Goal: Task Accomplishment & Management: Manage account settings

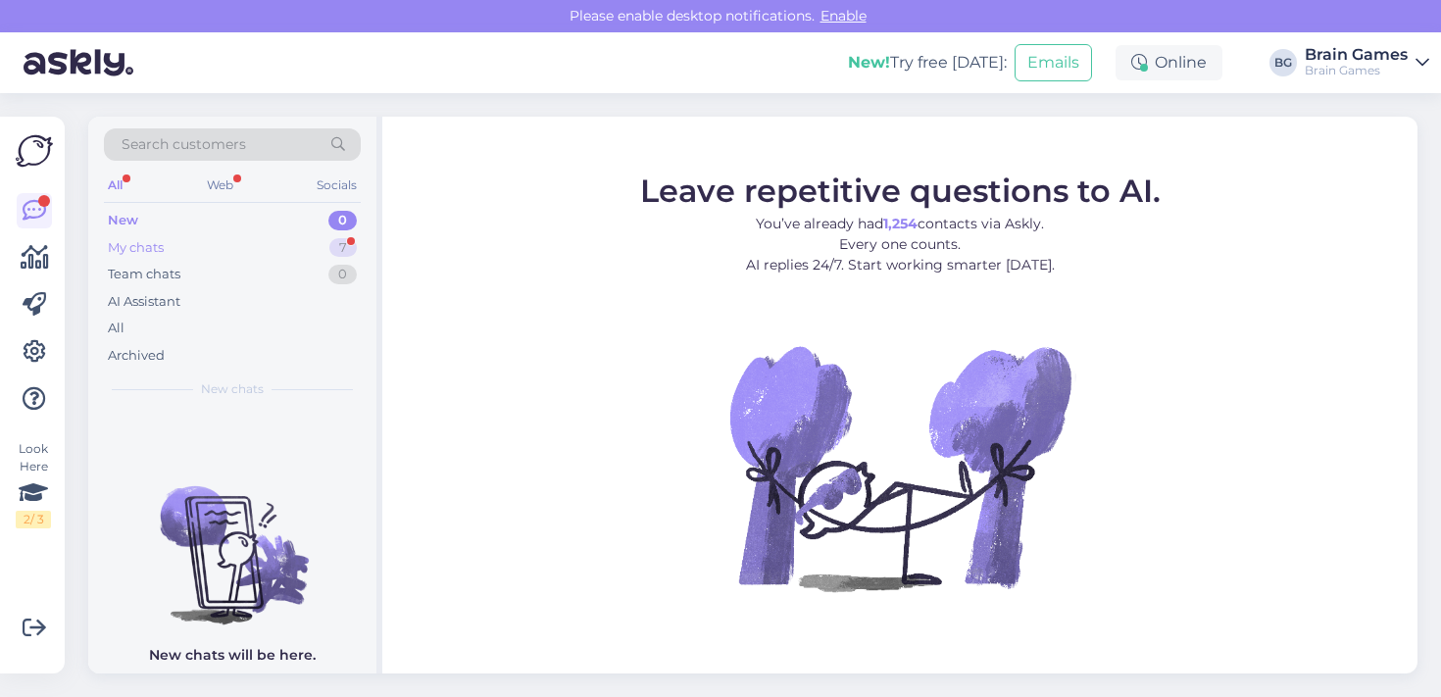
click at [289, 250] on div "My chats 7" at bounding box center [232, 247] width 257 height 27
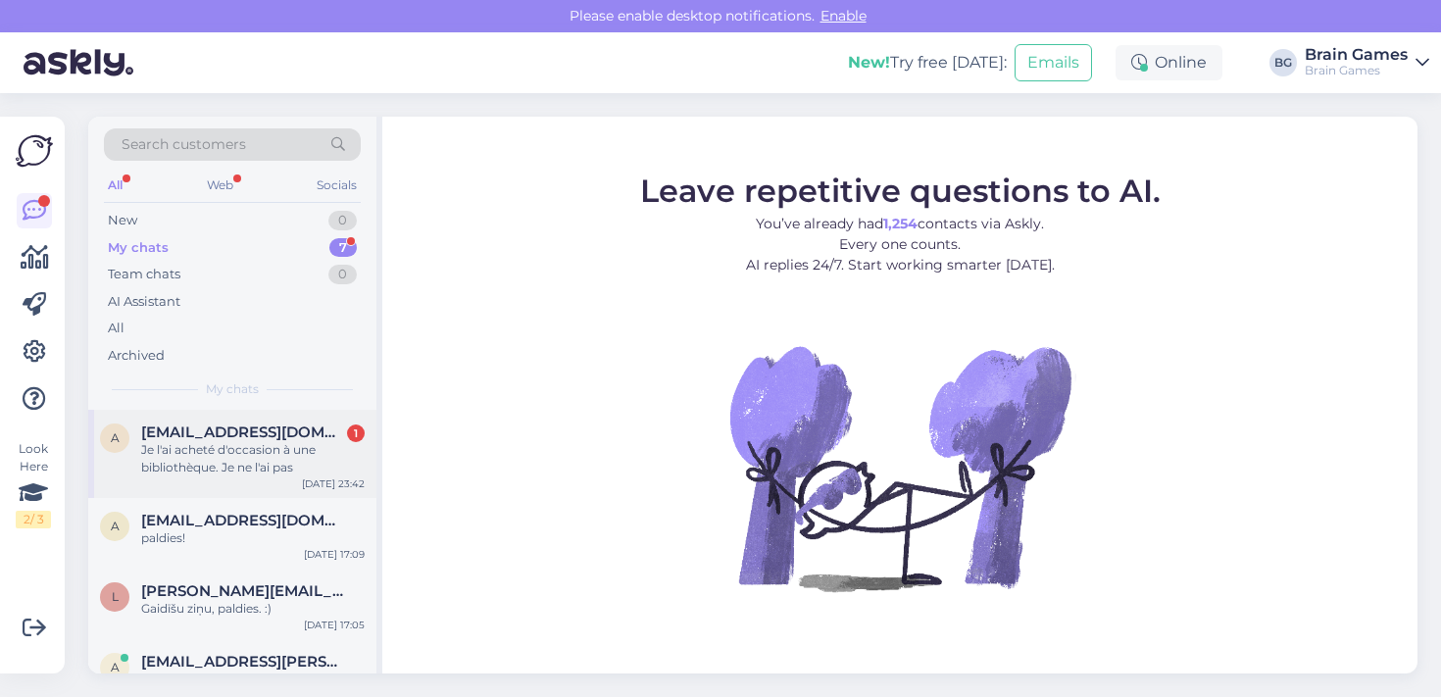
click at [257, 446] on div "Je l'ai acheté d'occasion à une bibliothèque. Je ne l'ai pas" at bounding box center [252, 458] width 223 height 35
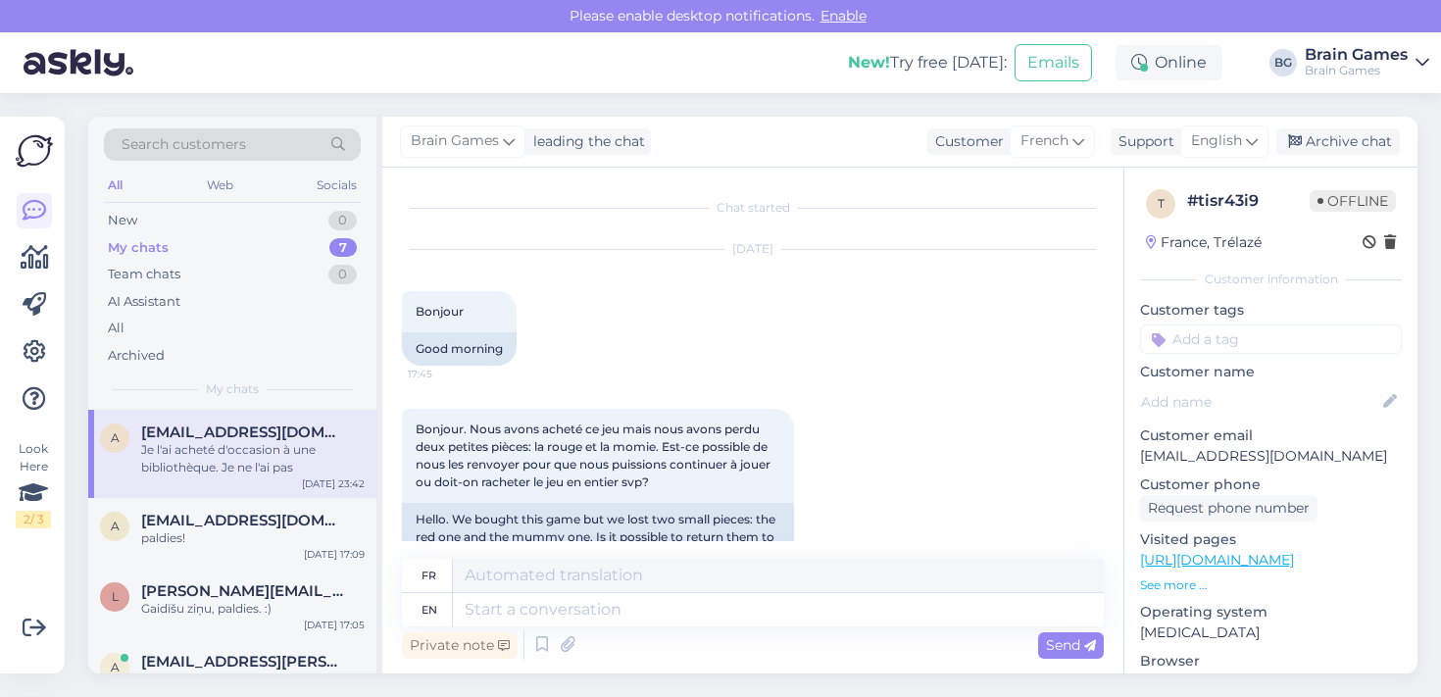
scroll to position [399, 0]
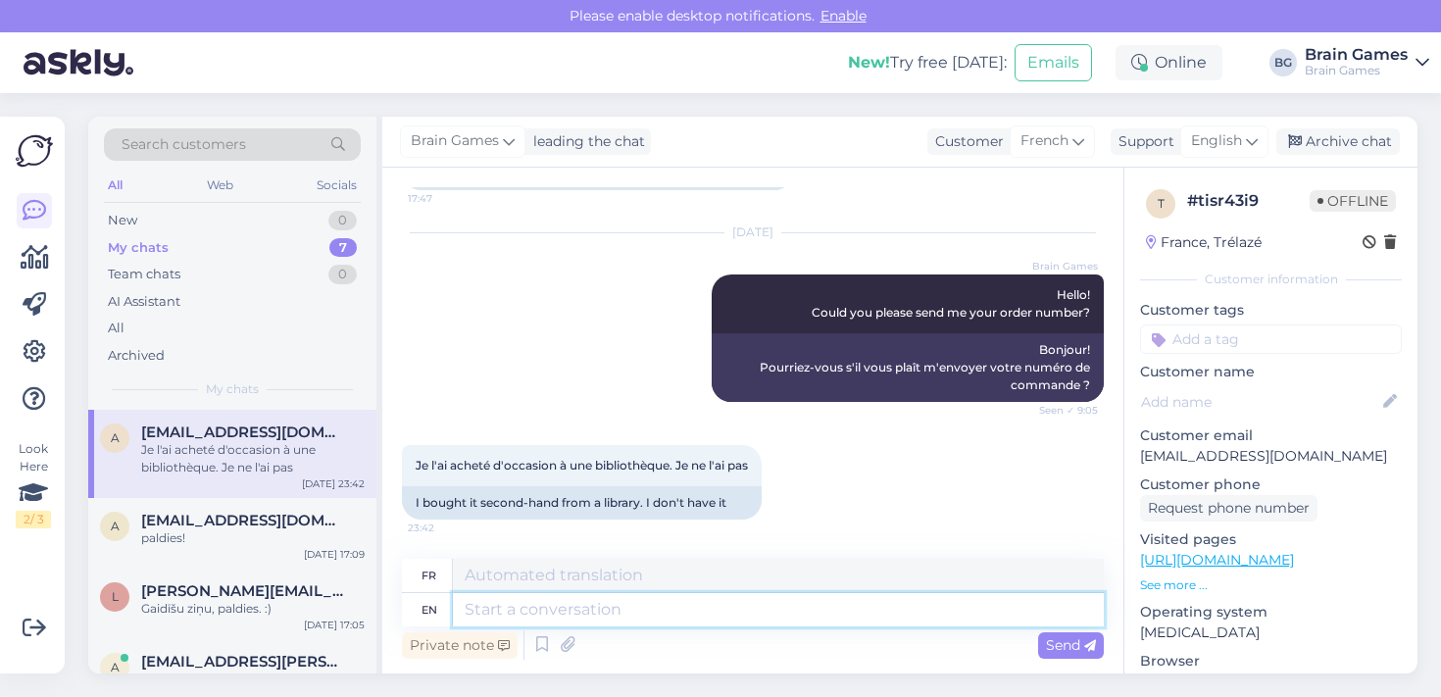
click at [664, 603] on textarea at bounding box center [778, 609] width 651 height 33
type textarea "What g"
type textarea "Quoi"
type textarea "What game i"
type textarea "Quel jeu"
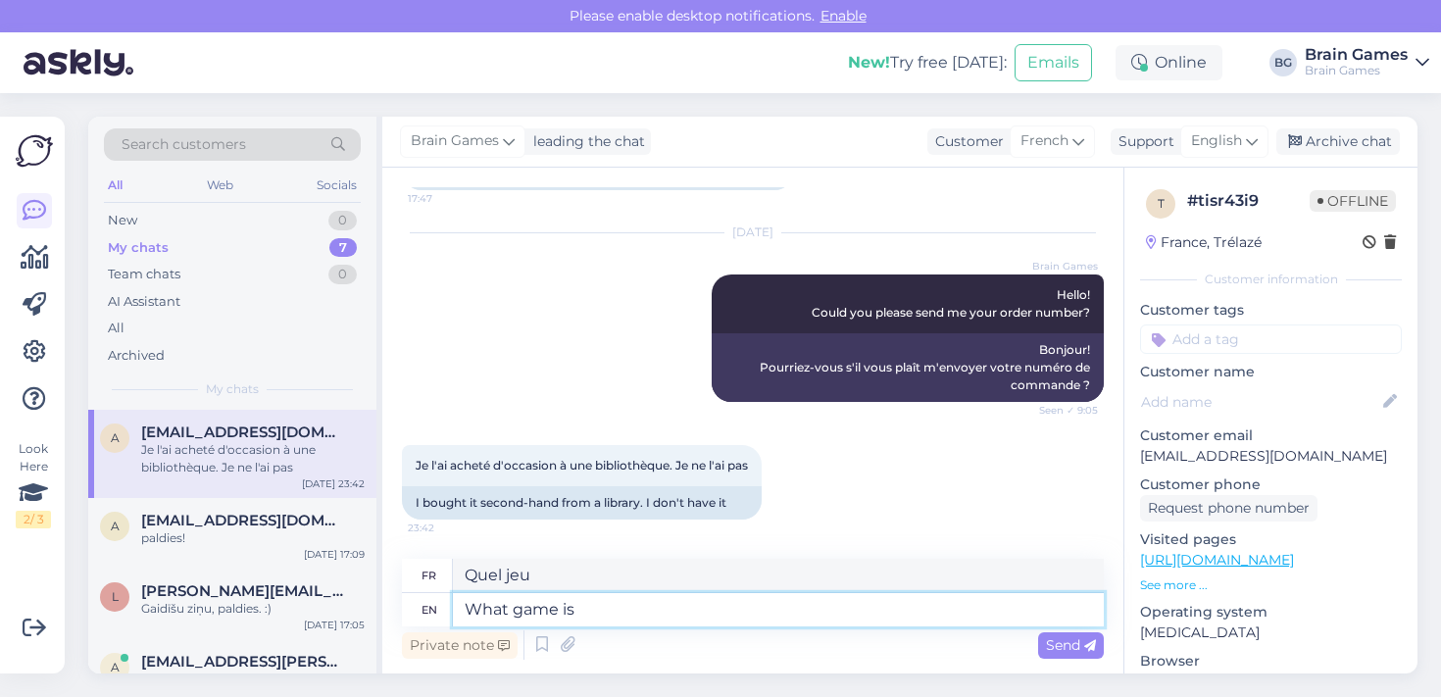
type textarea "What game is"
type textarea "Quel jeu est"
type textarea "What game is it"
type textarea "De quel jeu s'agit-il ?"
type textarea "What game is it?"
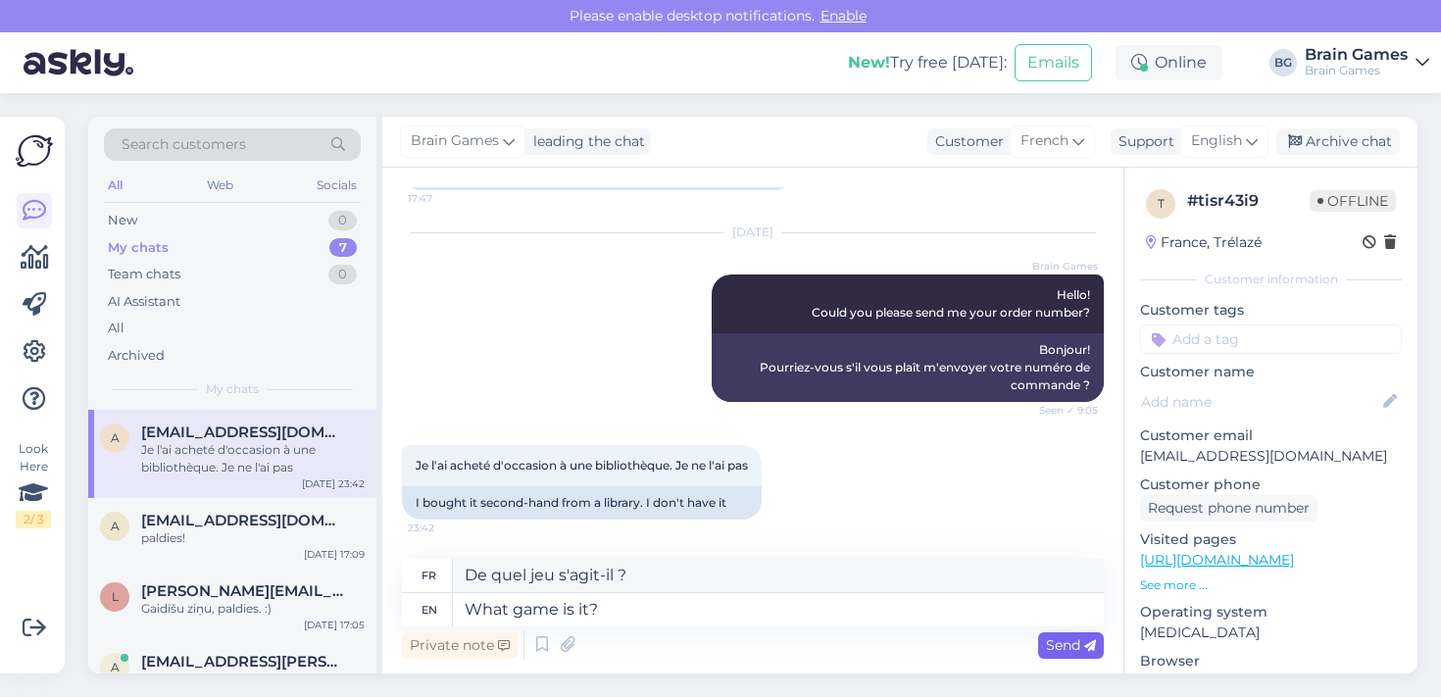
click at [1046, 639] on span "Send" at bounding box center [1071, 645] width 50 height 18
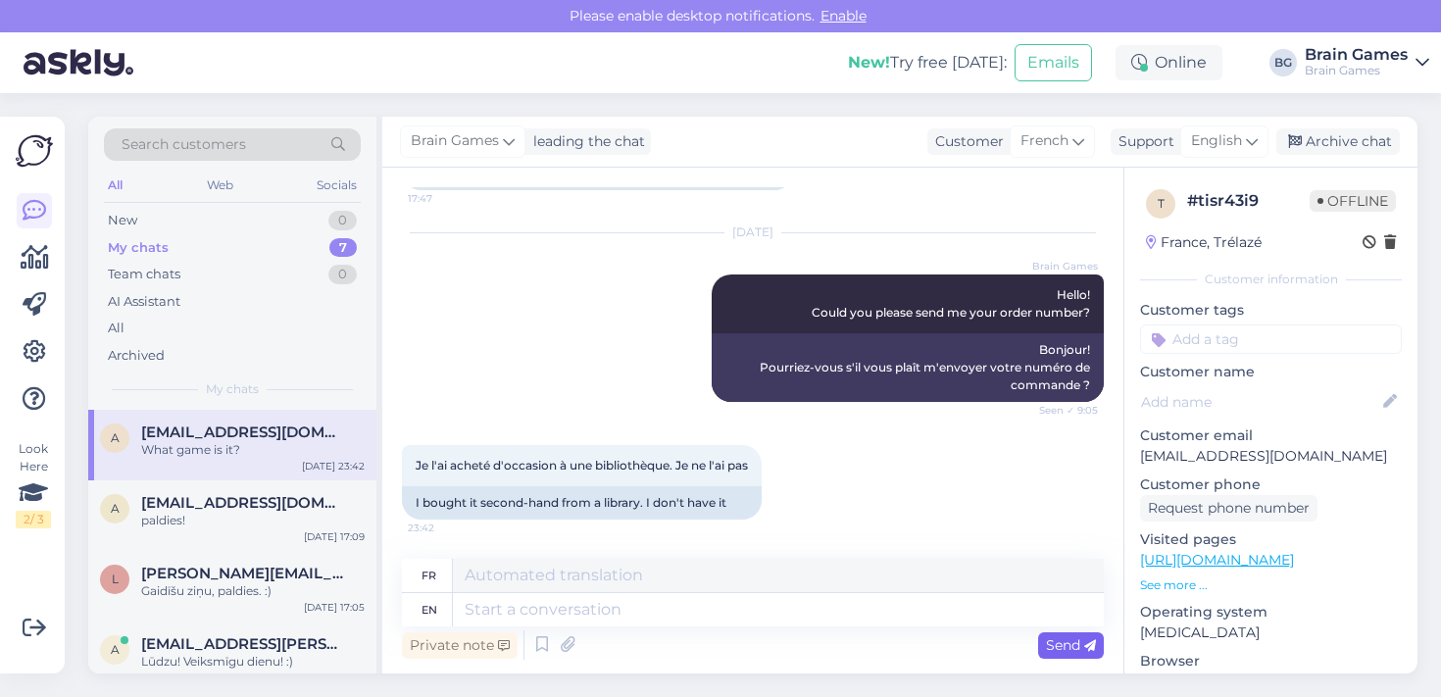
scroll to position [558, 0]
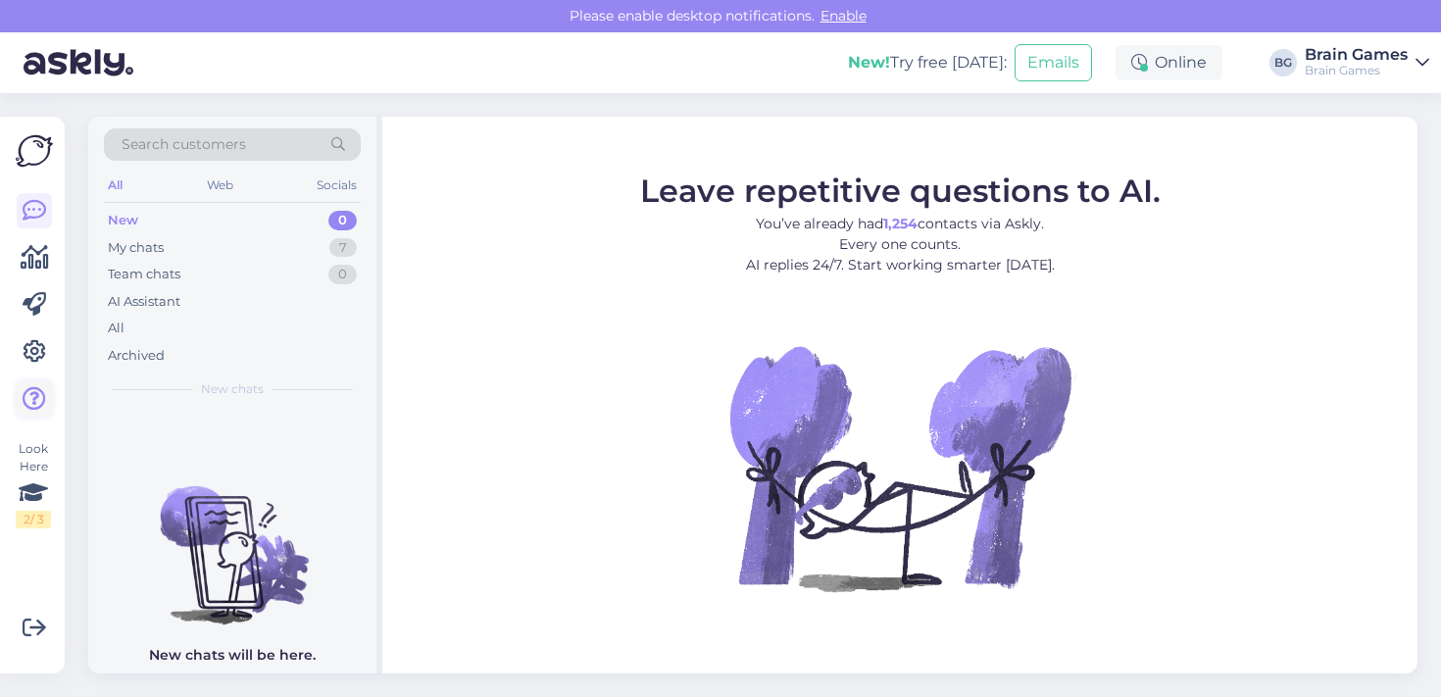
click at [39, 403] on icon at bounding box center [35, 399] width 24 height 24
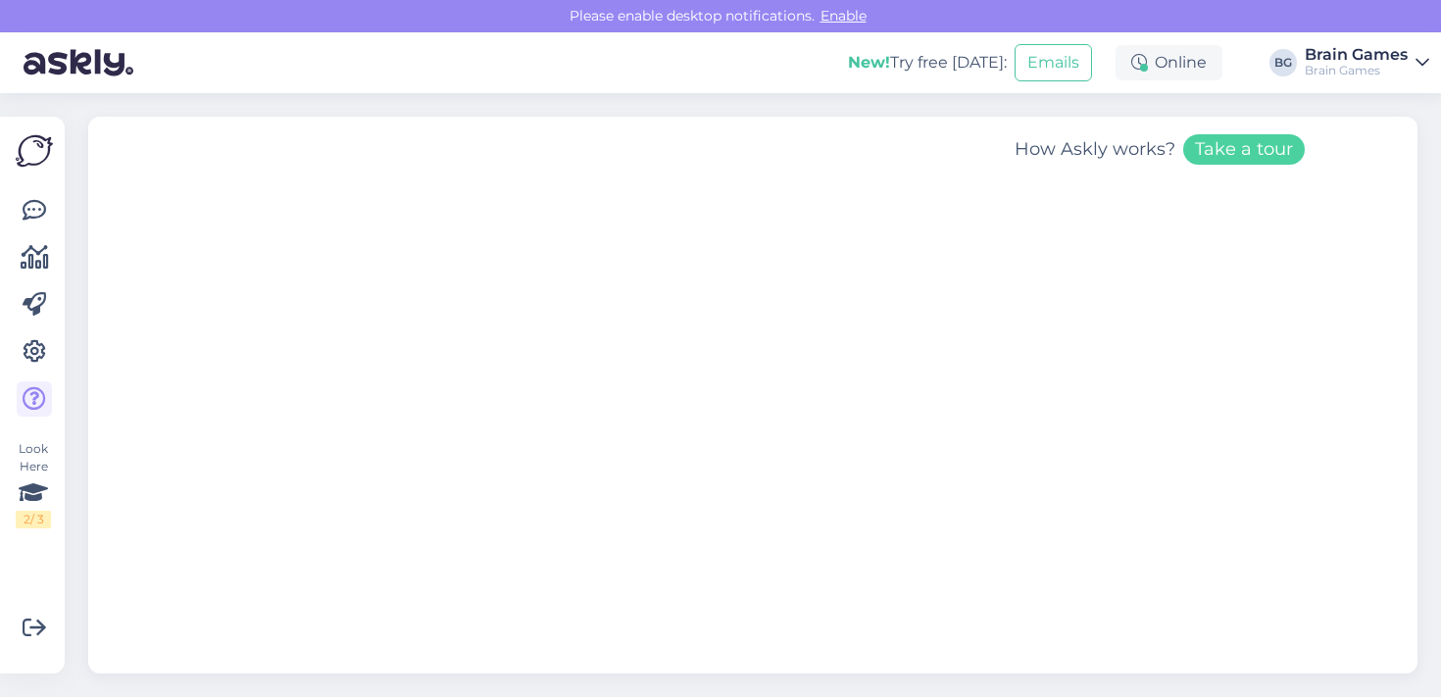
click at [1339, 72] on div "Brain Games" at bounding box center [1355, 71] width 103 height 16
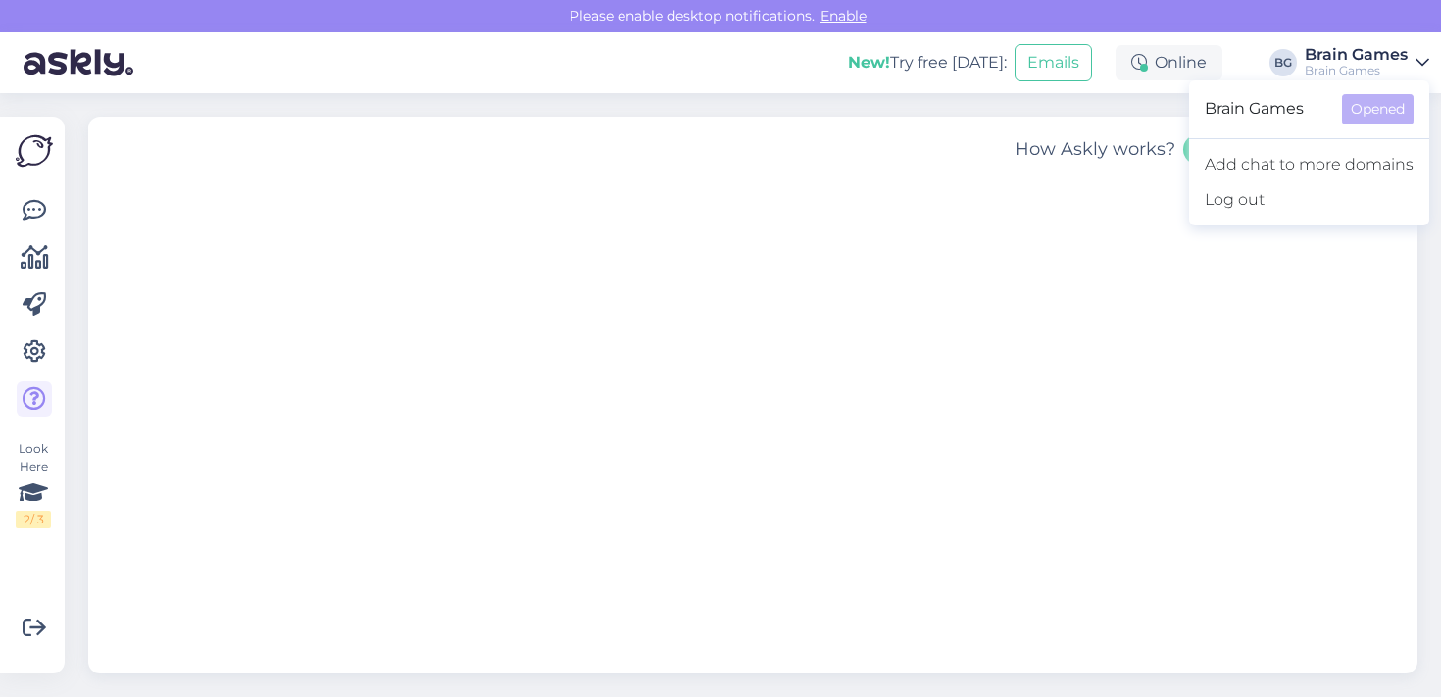
click at [1338, 72] on div "Brain Games" at bounding box center [1355, 71] width 103 height 16
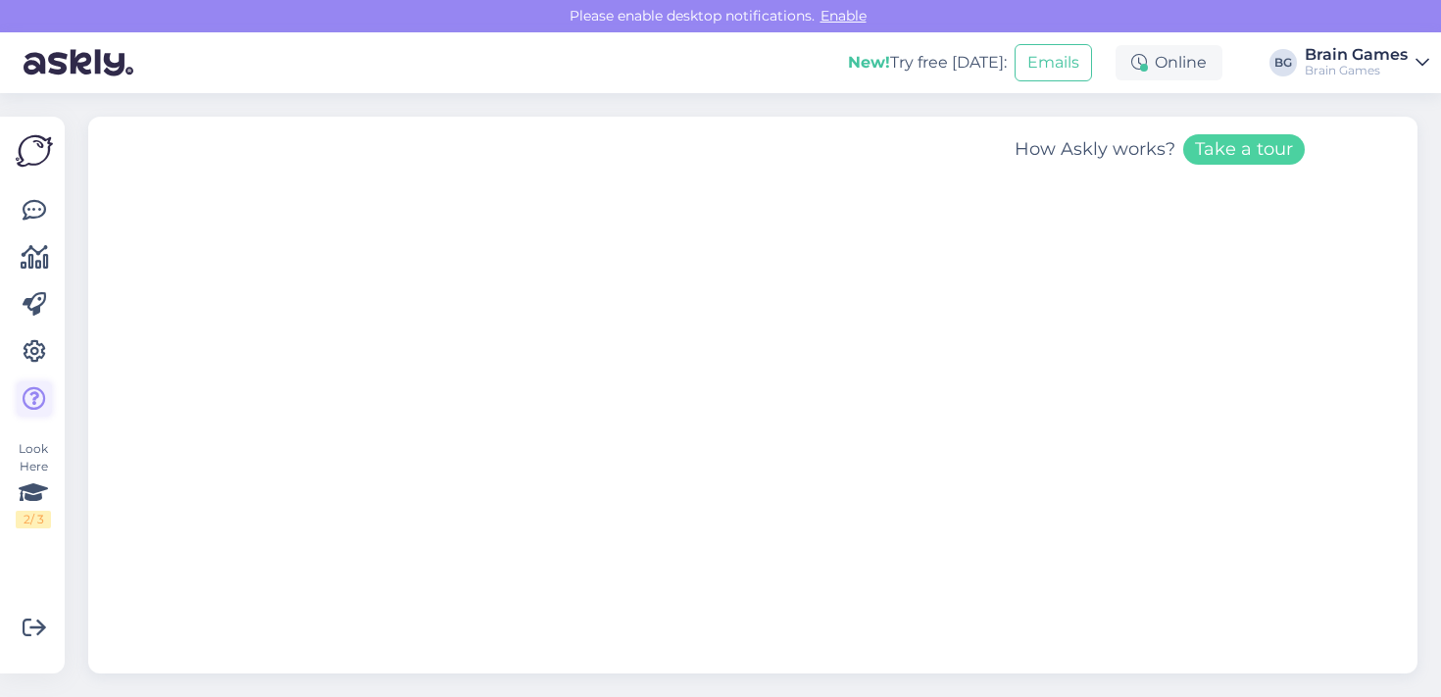
click at [34, 401] on icon at bounding box center [35, 399] width 24 height 24
click at [39, 359] on icon at bounding box center [35, 352] width 24 height 24
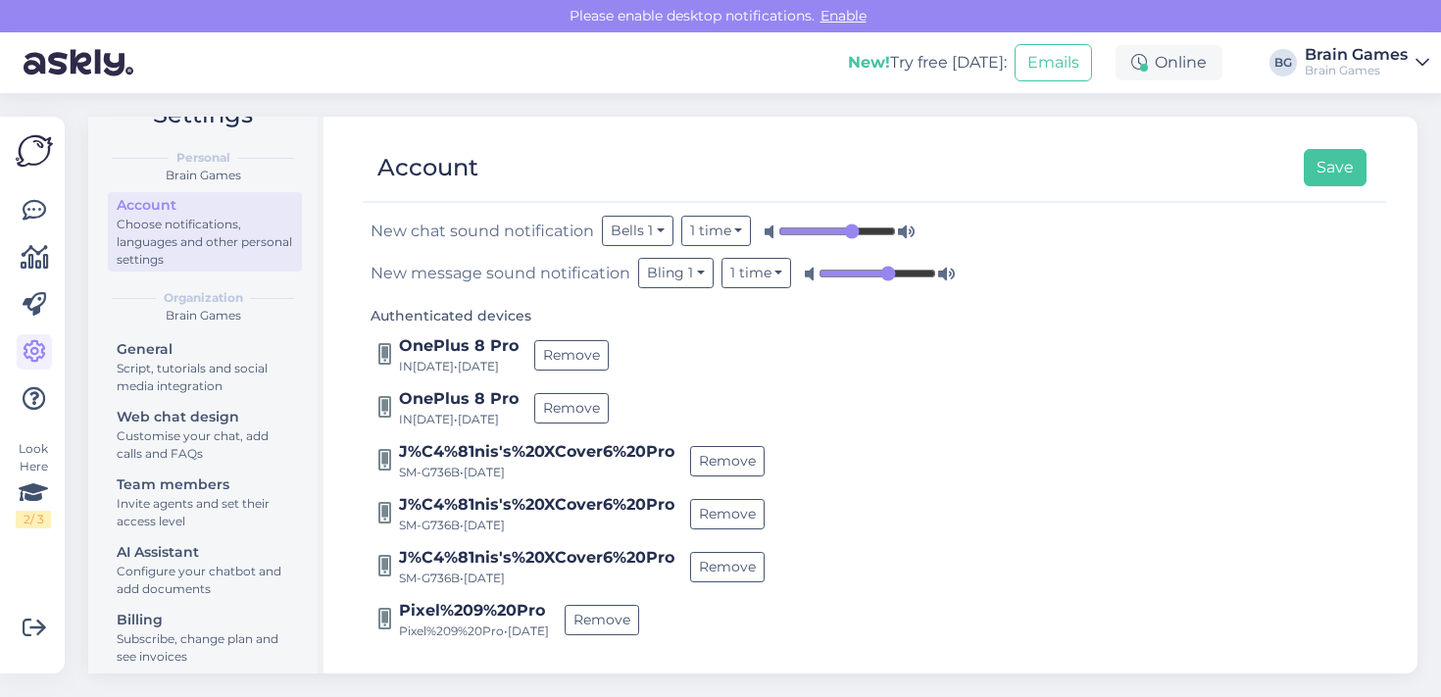
scroll to position [57, 0]
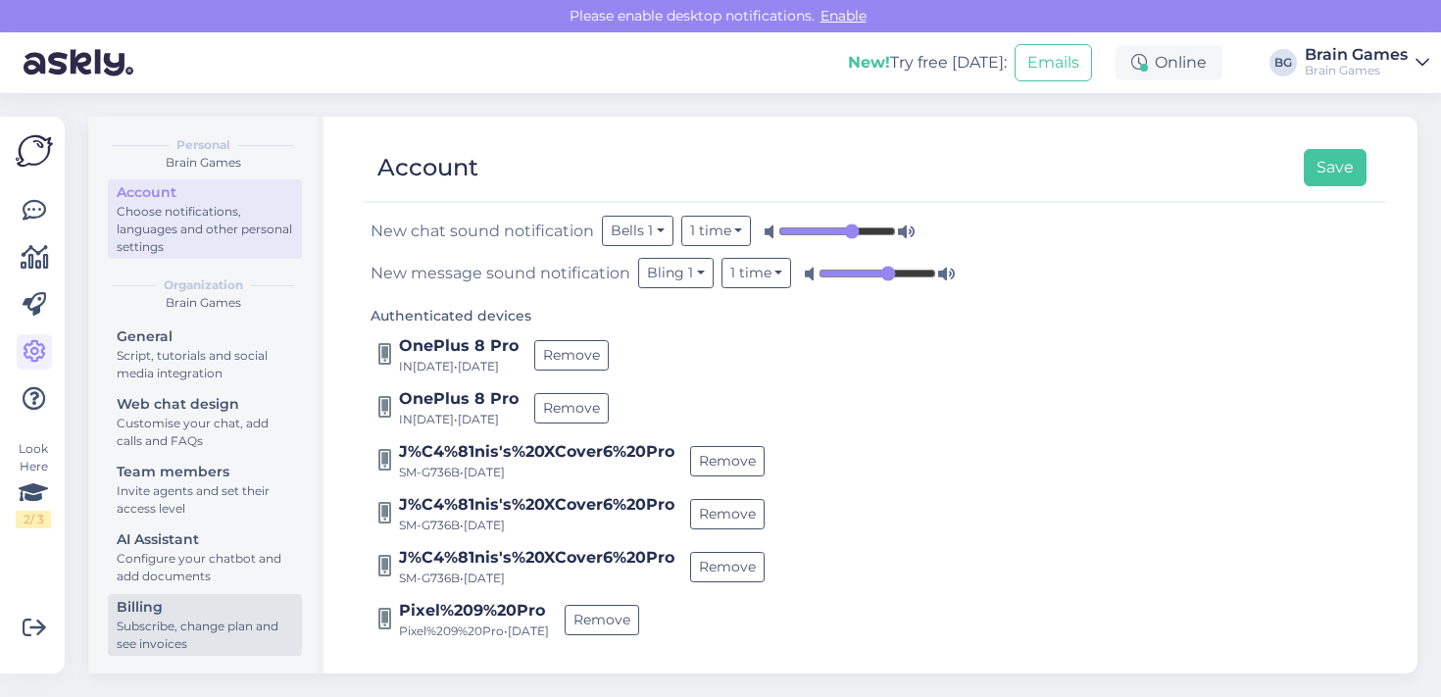
click at [236, 602] on div "Billing" at bounding box center [205, 607] width 176 height 21
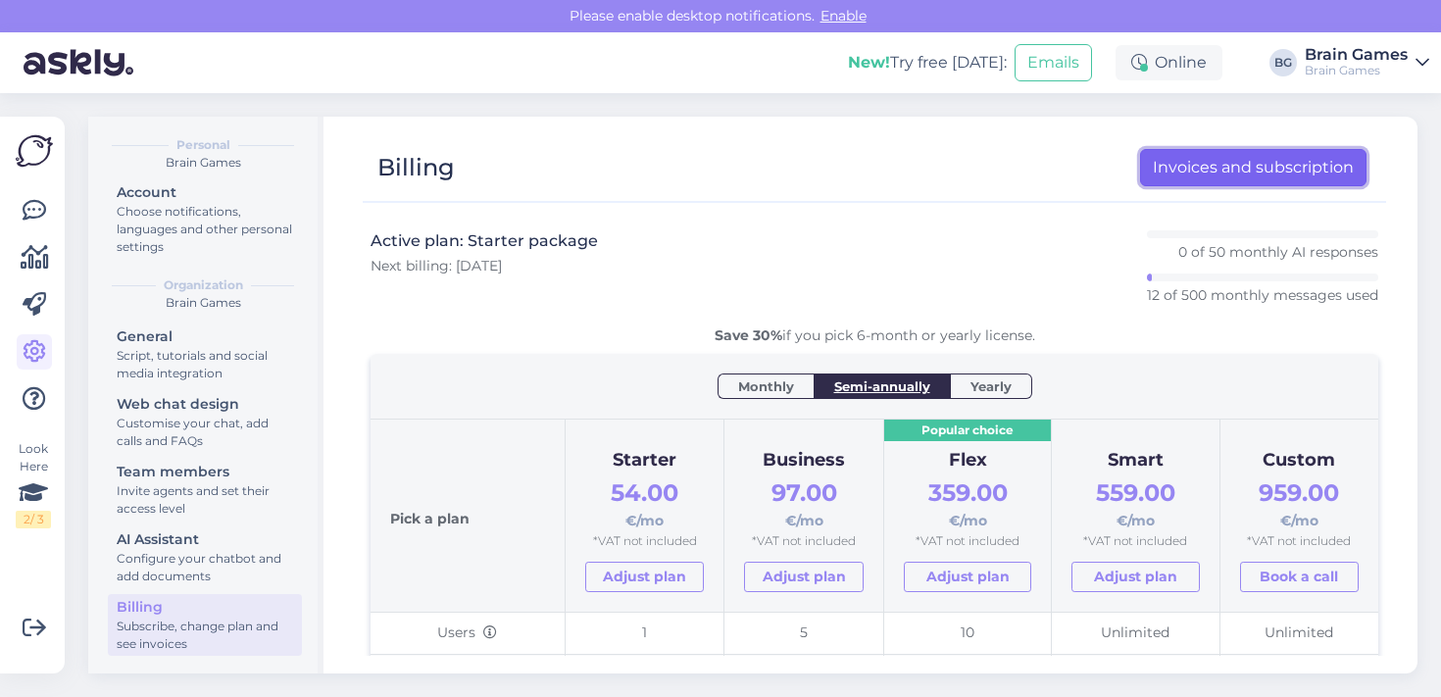
click at [1211, 180] on link "Invoices and subscription" at bounding box center [1253, 167] width 226 height 37
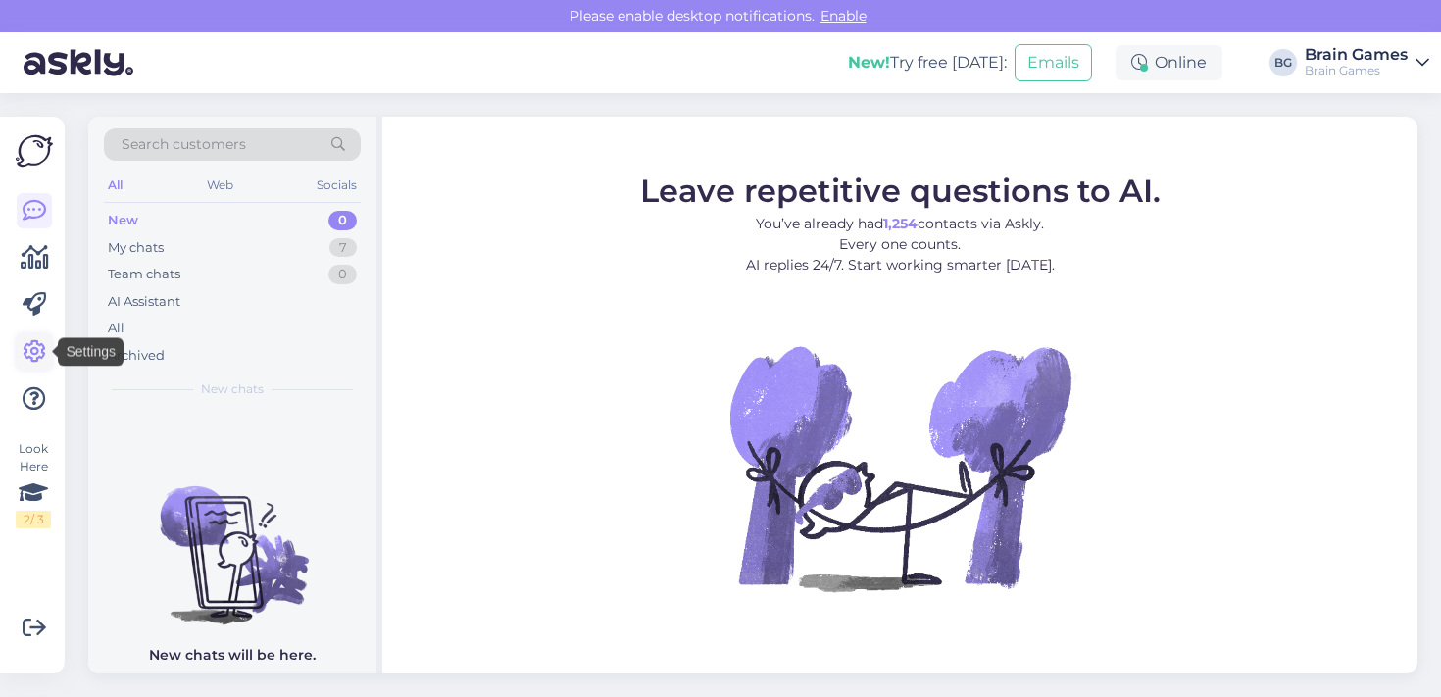
click at [33, 359] on icon at bounding box center [35, 352] width 24 height 24
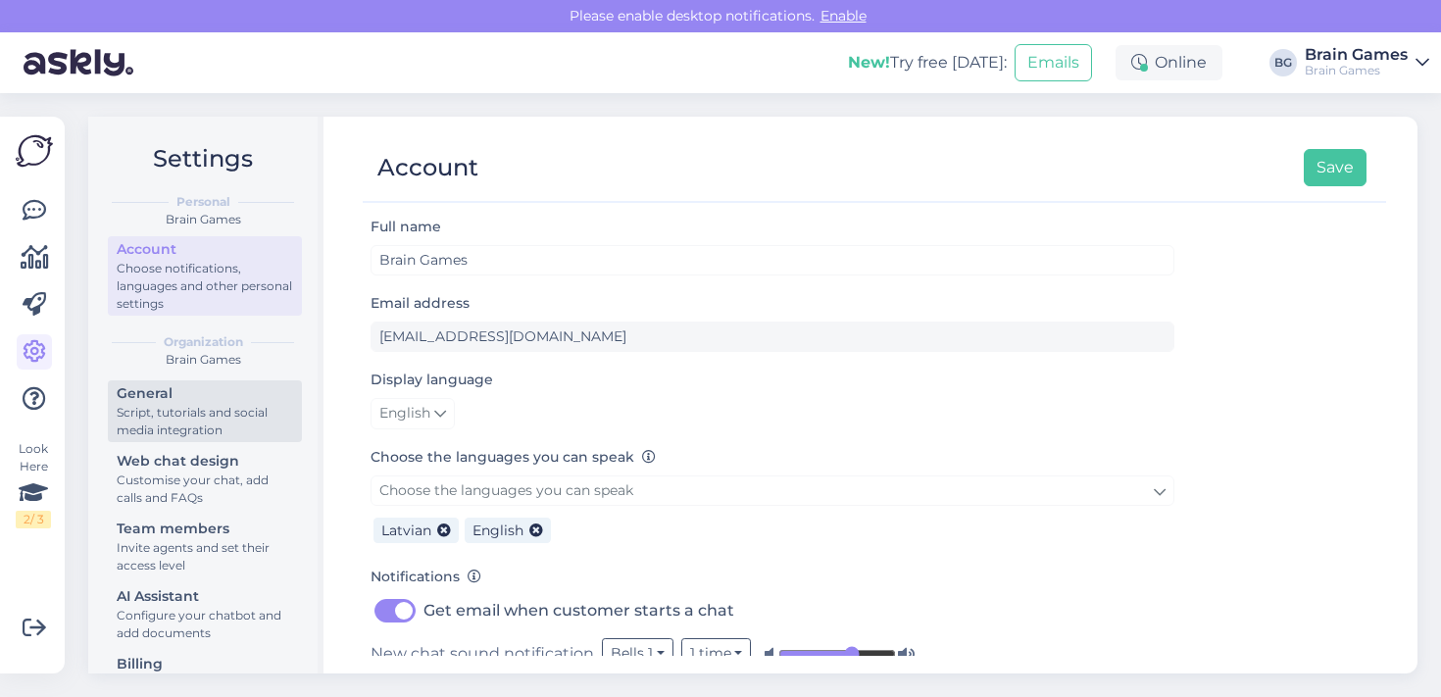
click at [230, 411] on div "Script, tutorials and social media integration" at bounding box center [205, 421] width 176 height 35
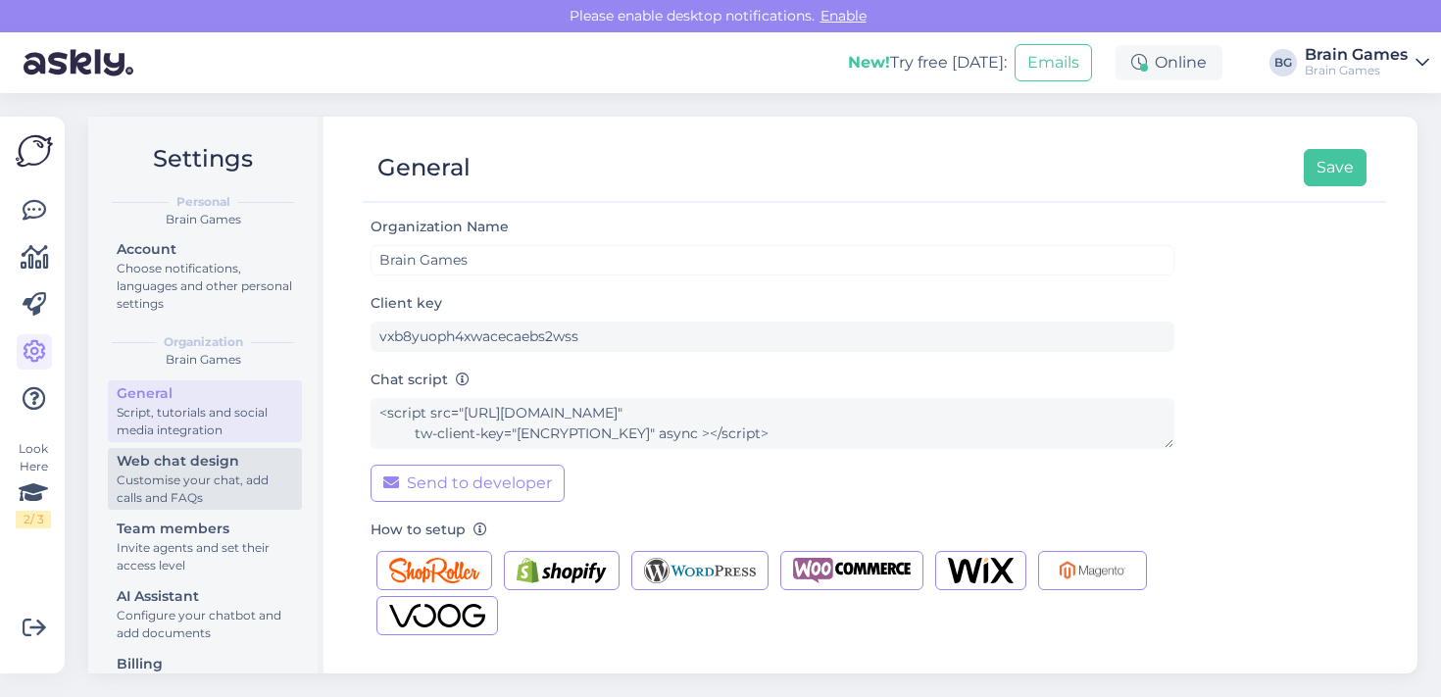
click at [230, 466] on div "Web chat design" at bounding box center [205, 461] width 176 height 21
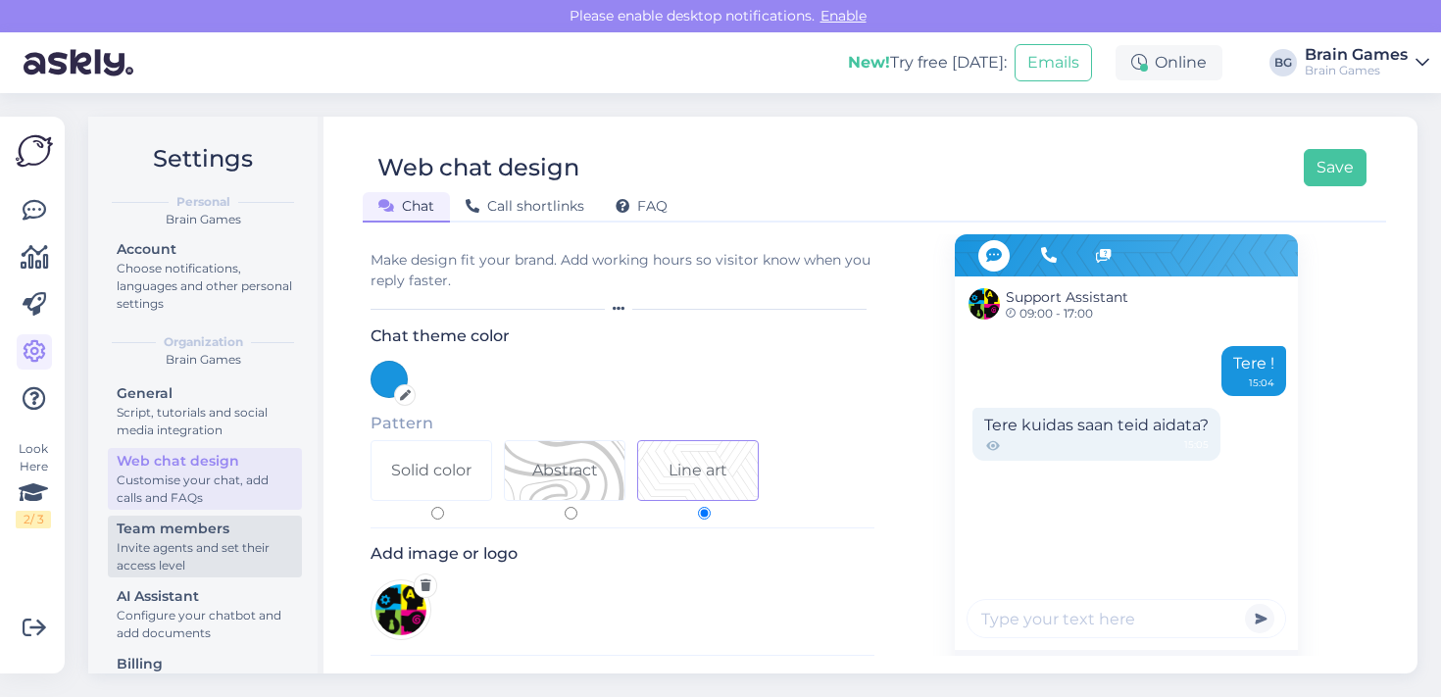
click at [197, 550] on div "Invite agents and set their access level" at bounding box center [205, 556] width 176 height 35
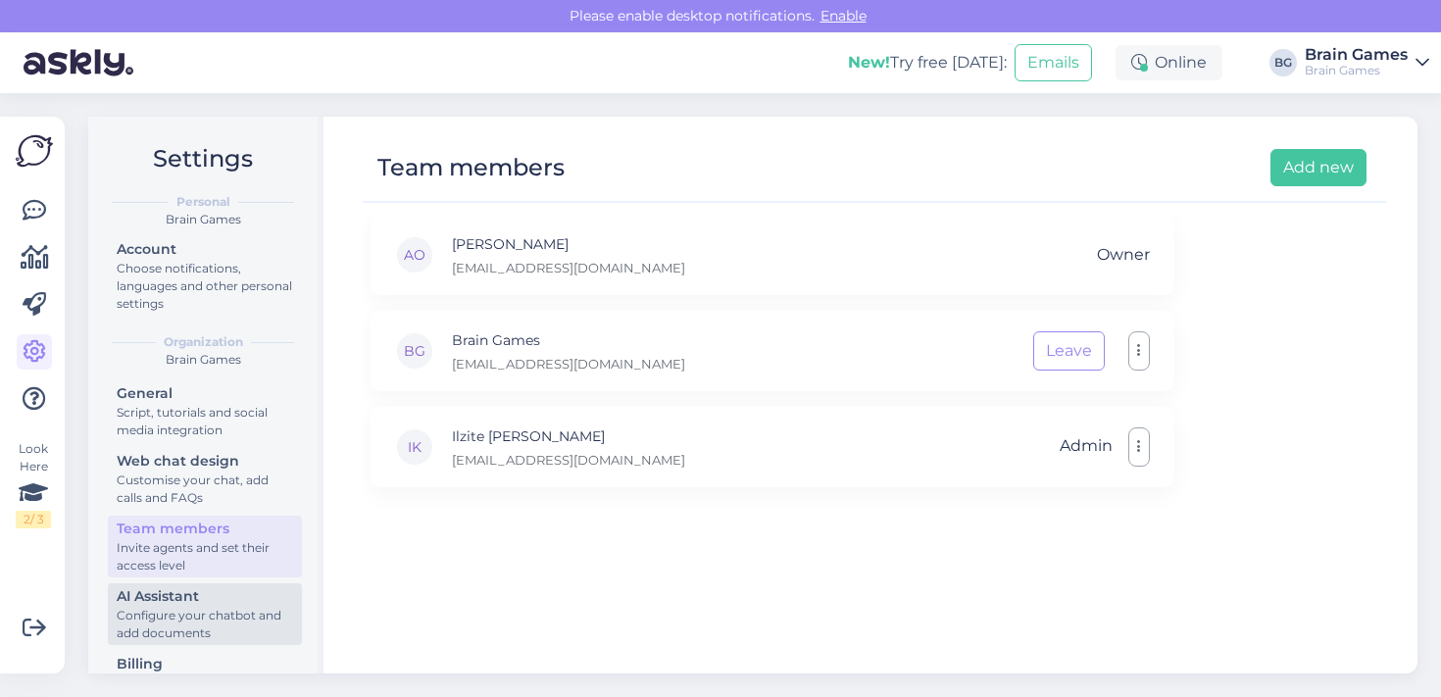
click at [199, 590] on div "AI Assistant" at bounding box center [205, 596] width 176 height 21
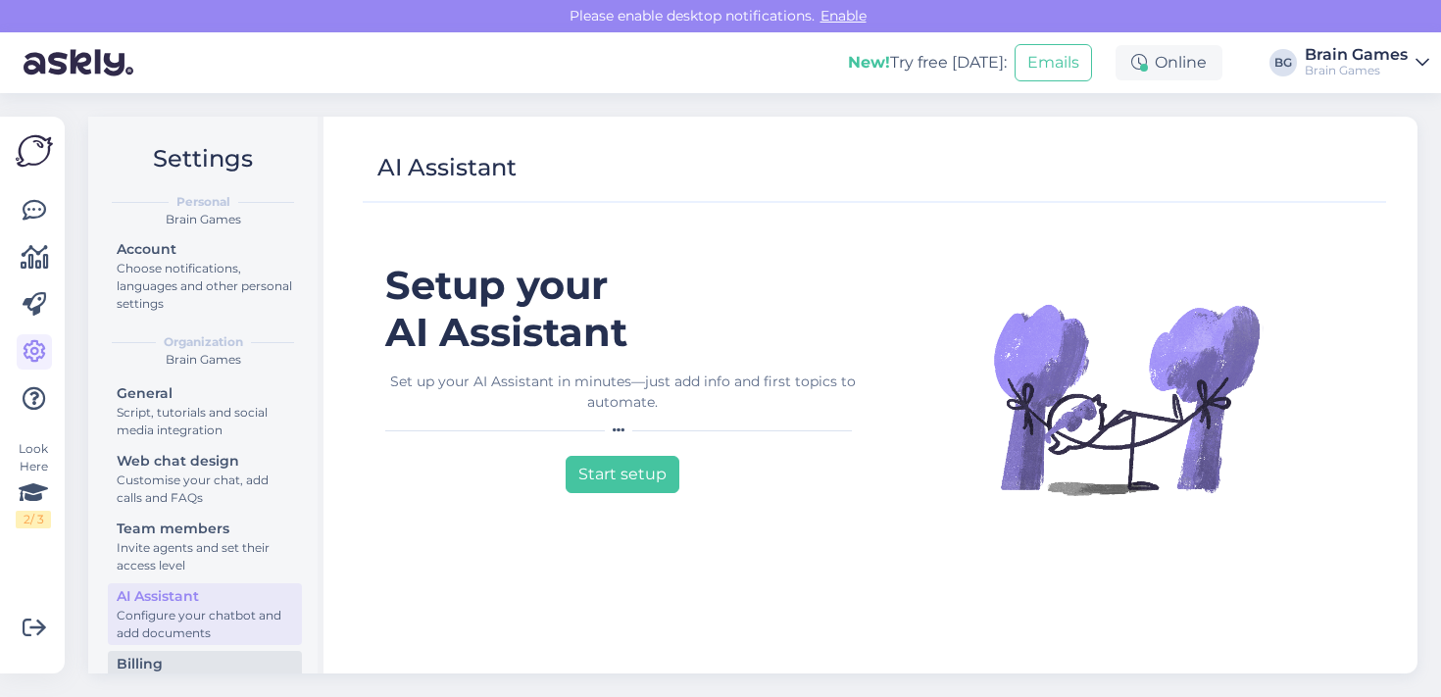
click at [199, 664] on div "Billing" at bounding box center [205, 664] width 176 height 21
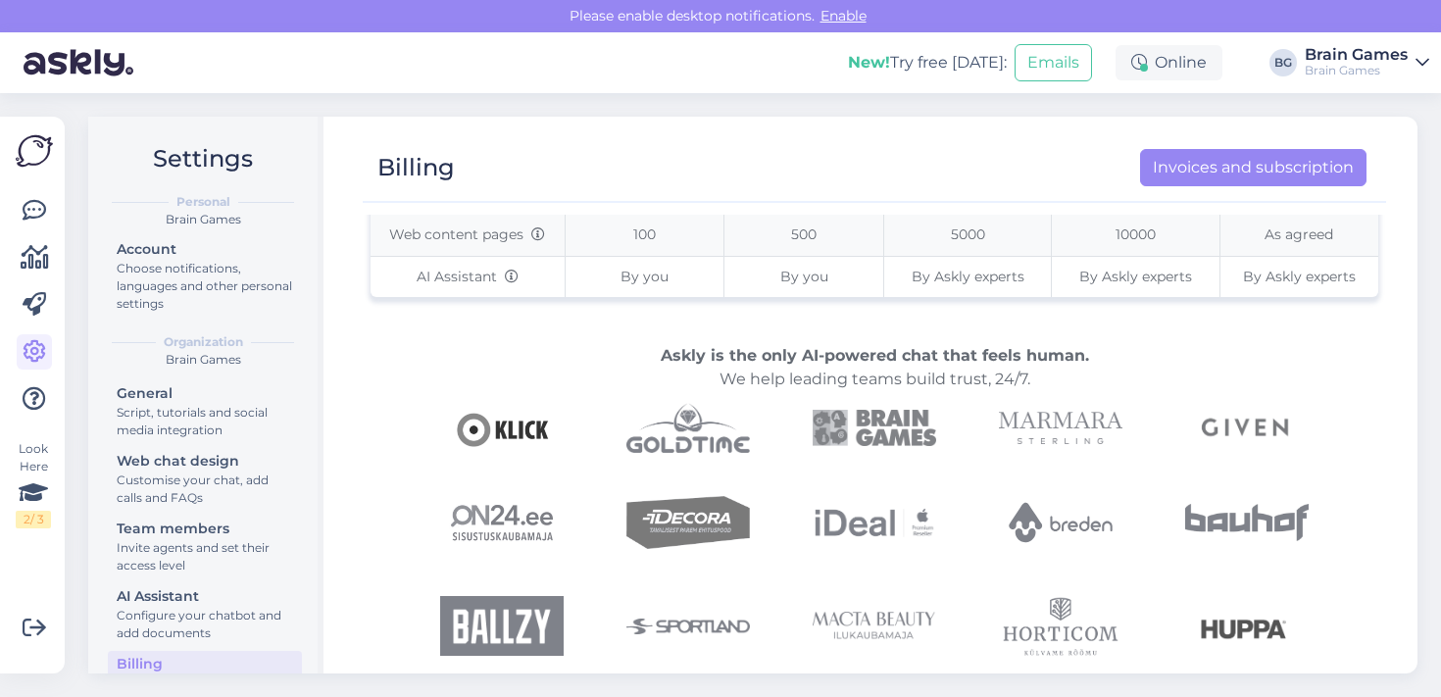
scroll to position [554, 0]
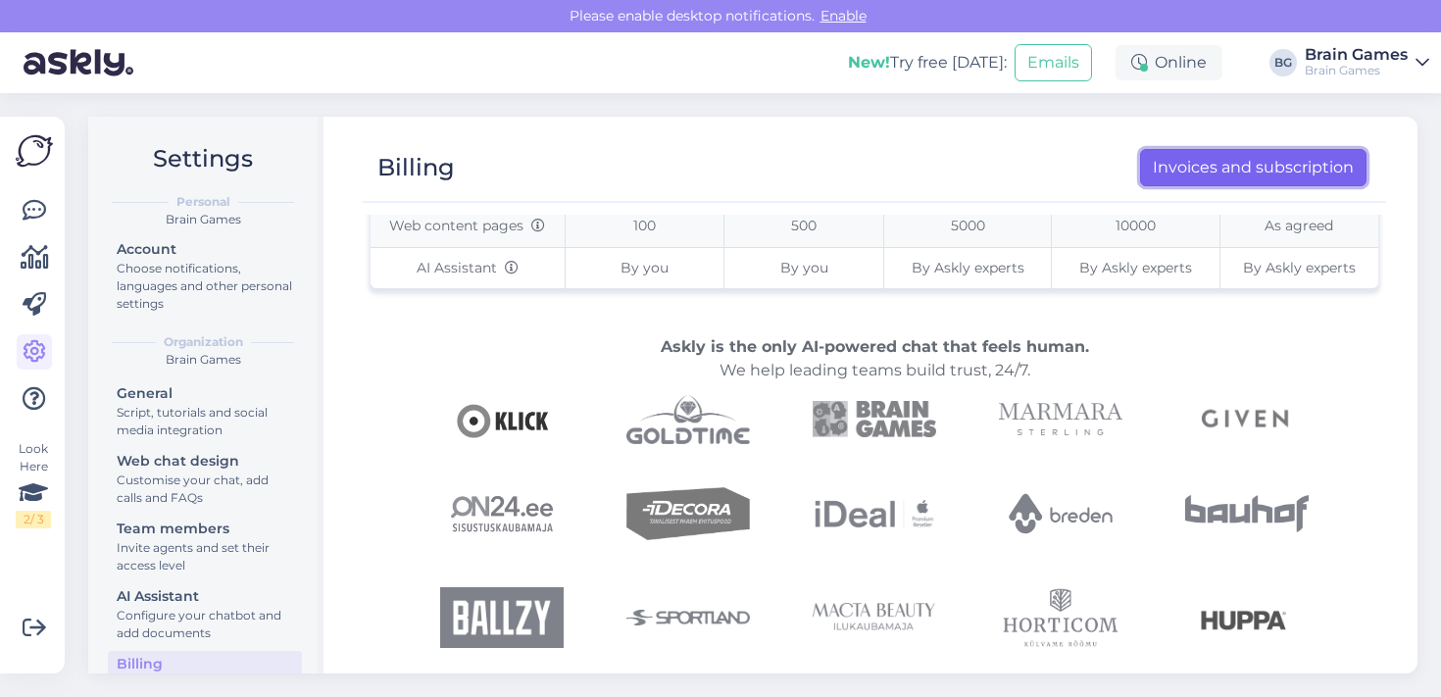
click at [1189, 168] on link "Invoices and subscription" at bounding box center [1253, 167] width 226 height 37
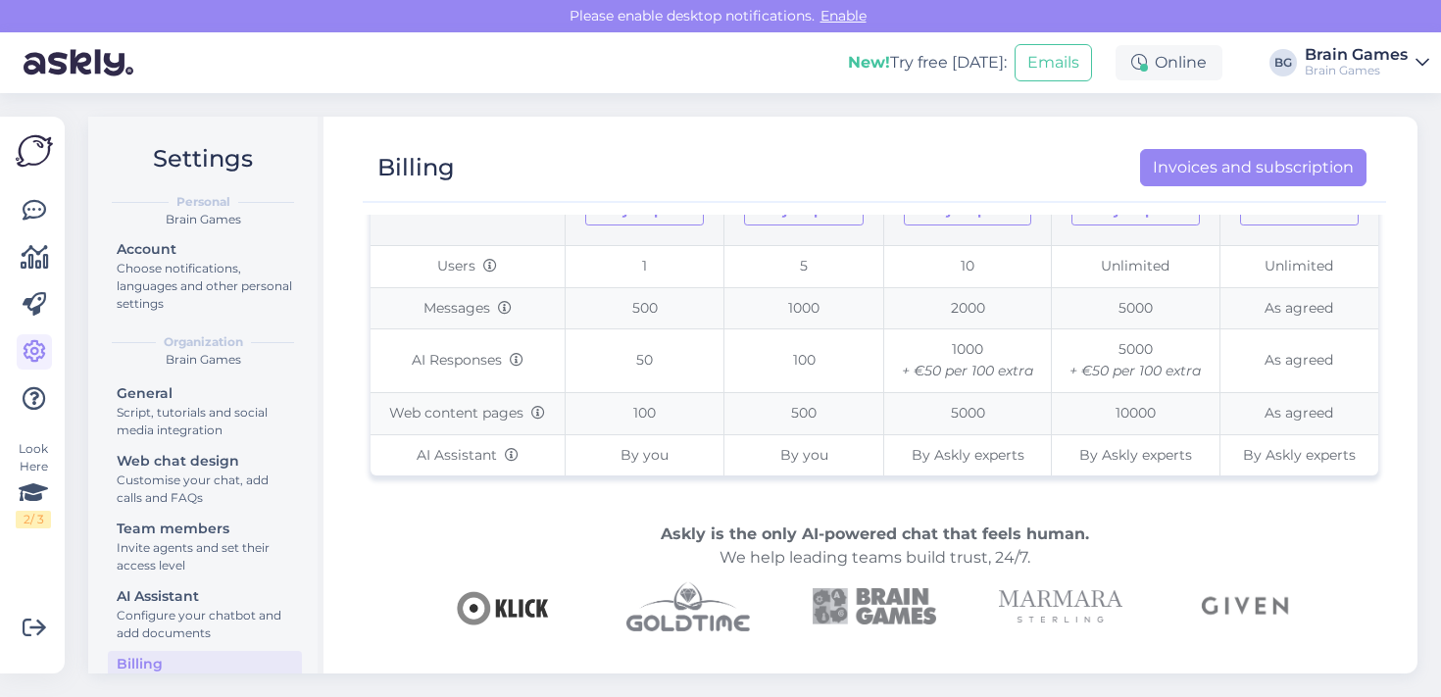
scroll to position [244, 0]
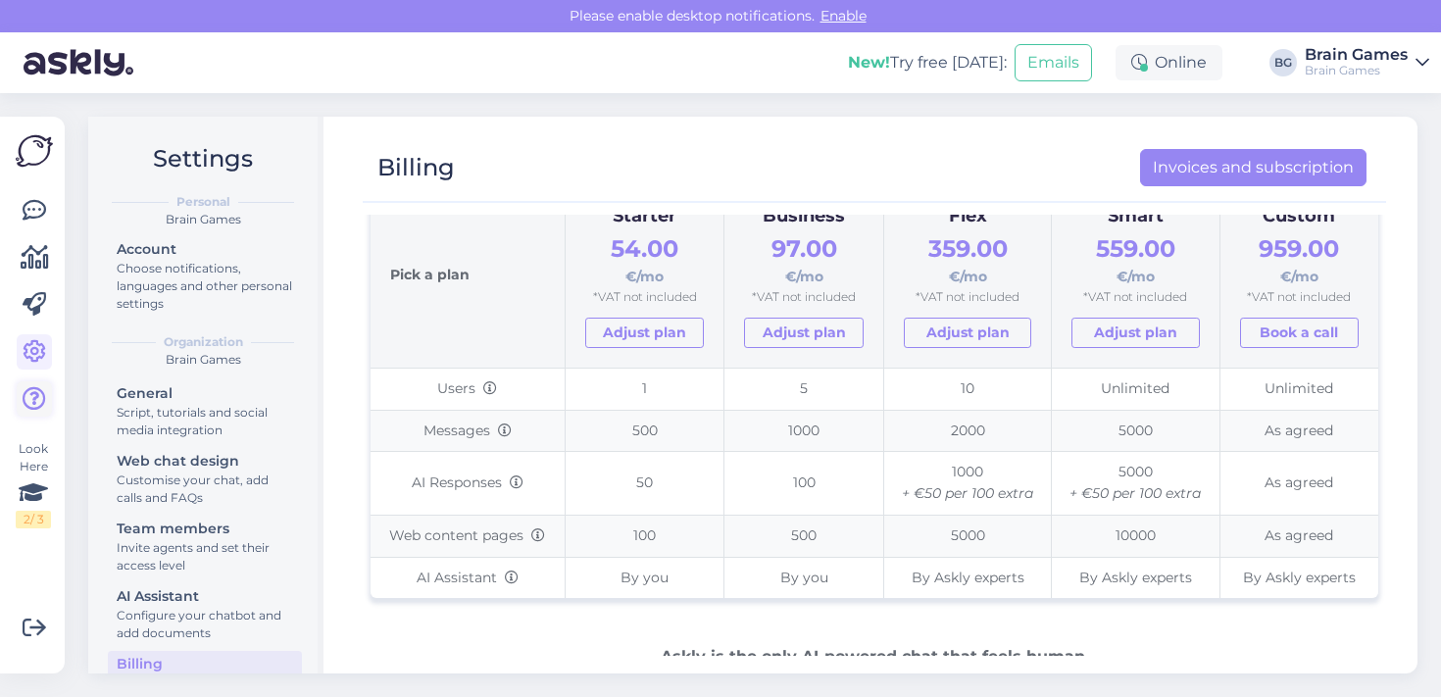
click at [39, 409] on icon at bounding box center [35, 399] width 24 height 24
